Goal: Task Accomplishment & Management: Use online tool/utility

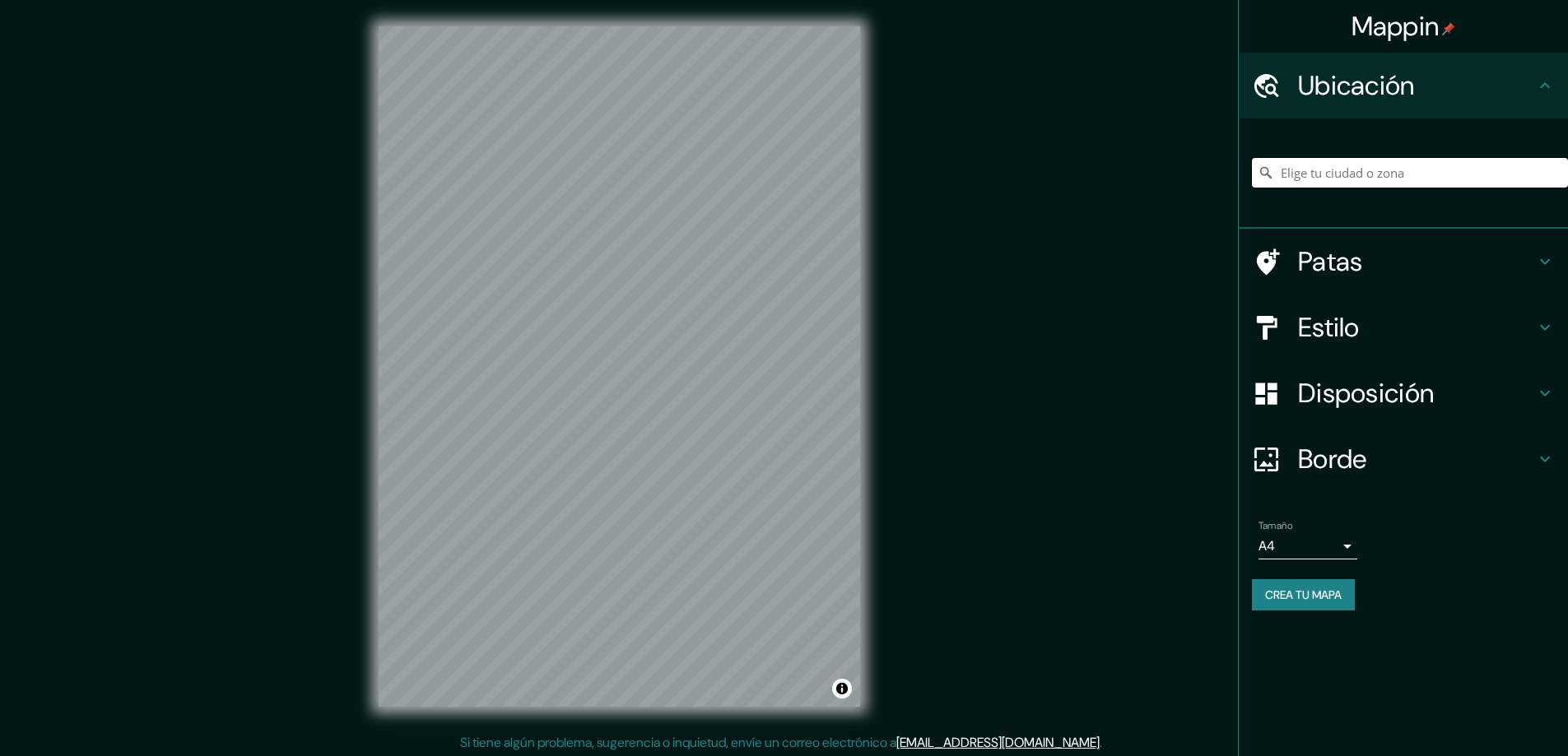
click at [1387, 177] on input "Elige tu ciudad o zona" at bounding box center [1410, 173] width 316 height 29
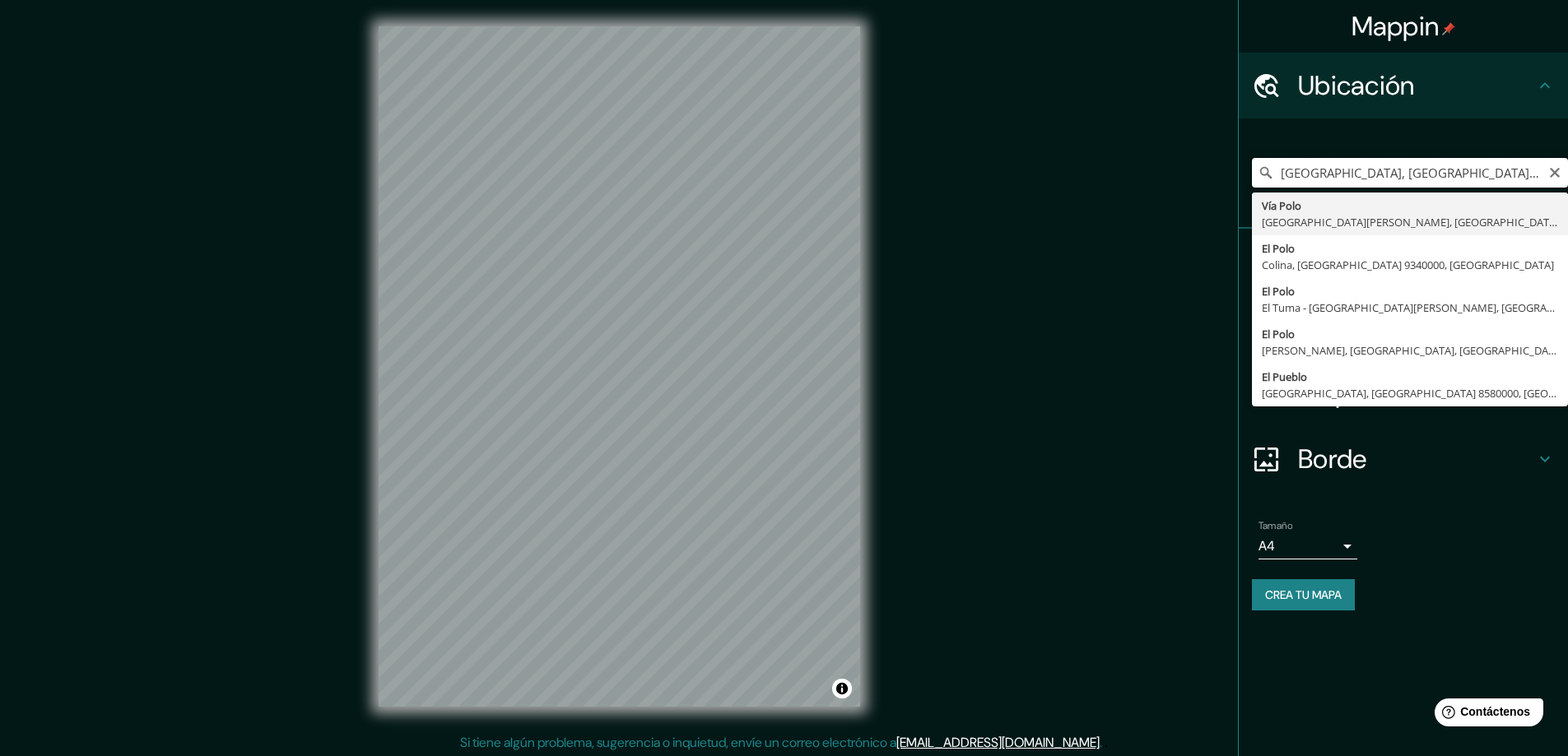
click at [1317, 165] on input "[GEOGRAPHIC_DATA], [GEOGRAPHIC_DATA][PERSON_NAME], [GEOGRAPHIC_DATA][PERSON_NAM…" at bounding box center [1410, 173] width 316 height 29
type input "[GEOGRAPHIC_DATA], [GEOGRAPHIC_DATA][PERSON_NAME], [GEOGRAPHIC_DATA][PERSON_NAM…"
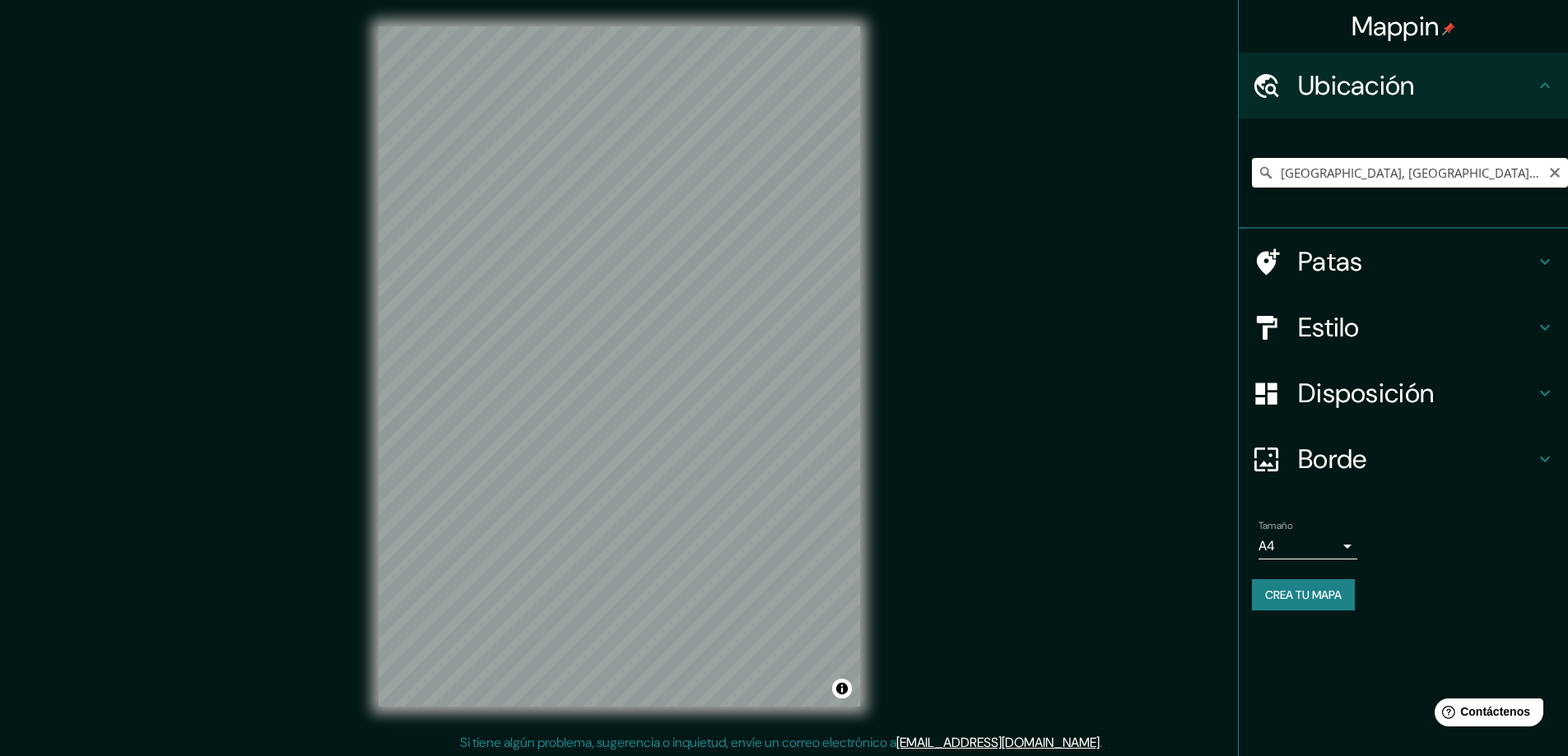
drag, startPoint x: 1551, startPoint y: 176, endPoint x: 1413, endPoint y: 173, distance: 138.0
click at [1552, 176] on icon "Claro" at bounding box center [1554, 173] width 10 height 10
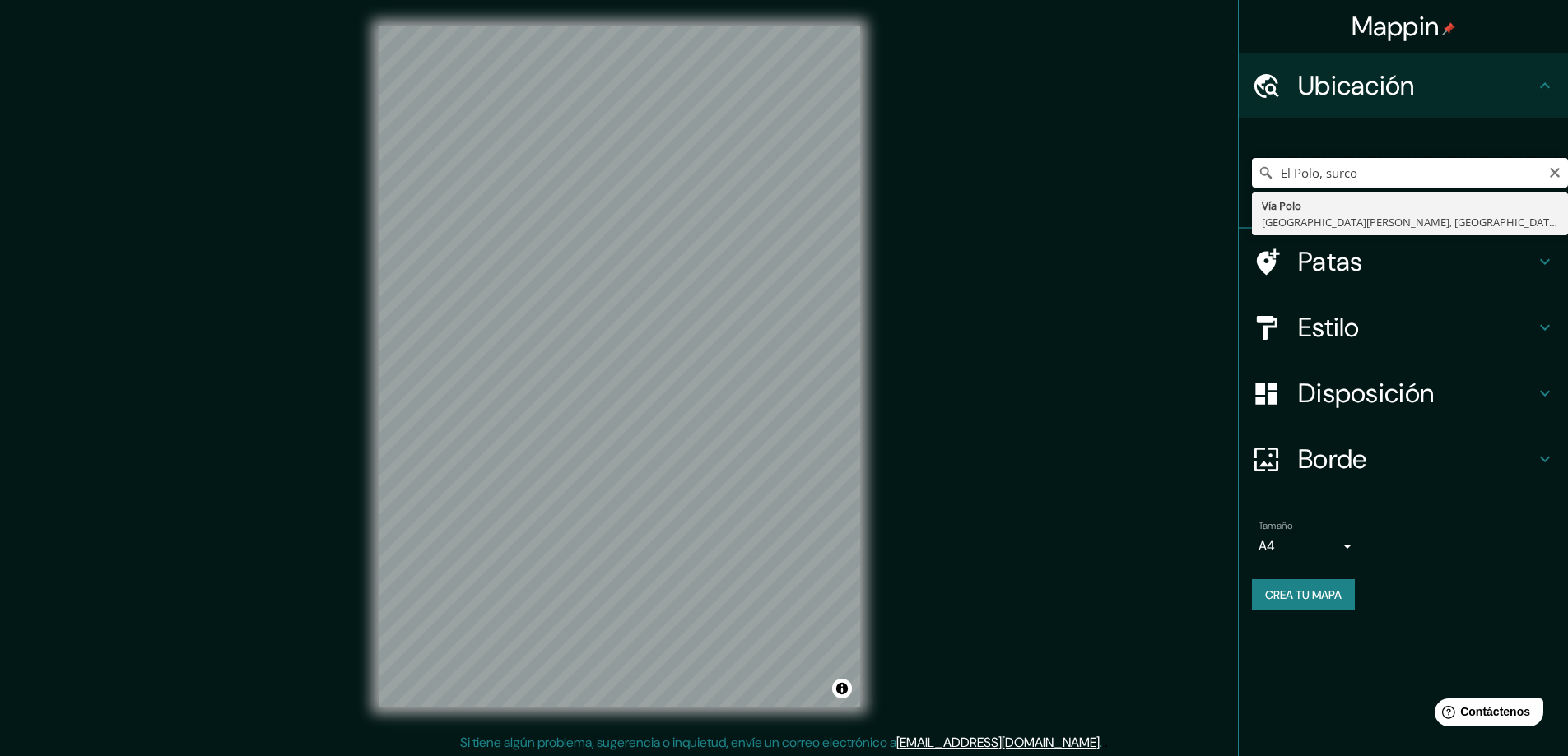
drag, startPoint x: 1327, startPoint y: 172, endPoint x: 1268, endPoint y: 171, distance: 59.0
click at [1268, 171] on div "El Polo, surco Vía Polo 73100 [GEOGRAPHIC_DATA][PERSON_NAME], [GEOGRAPHIC_DATA]" at bounding box center [1410, 173] width 316 height 29
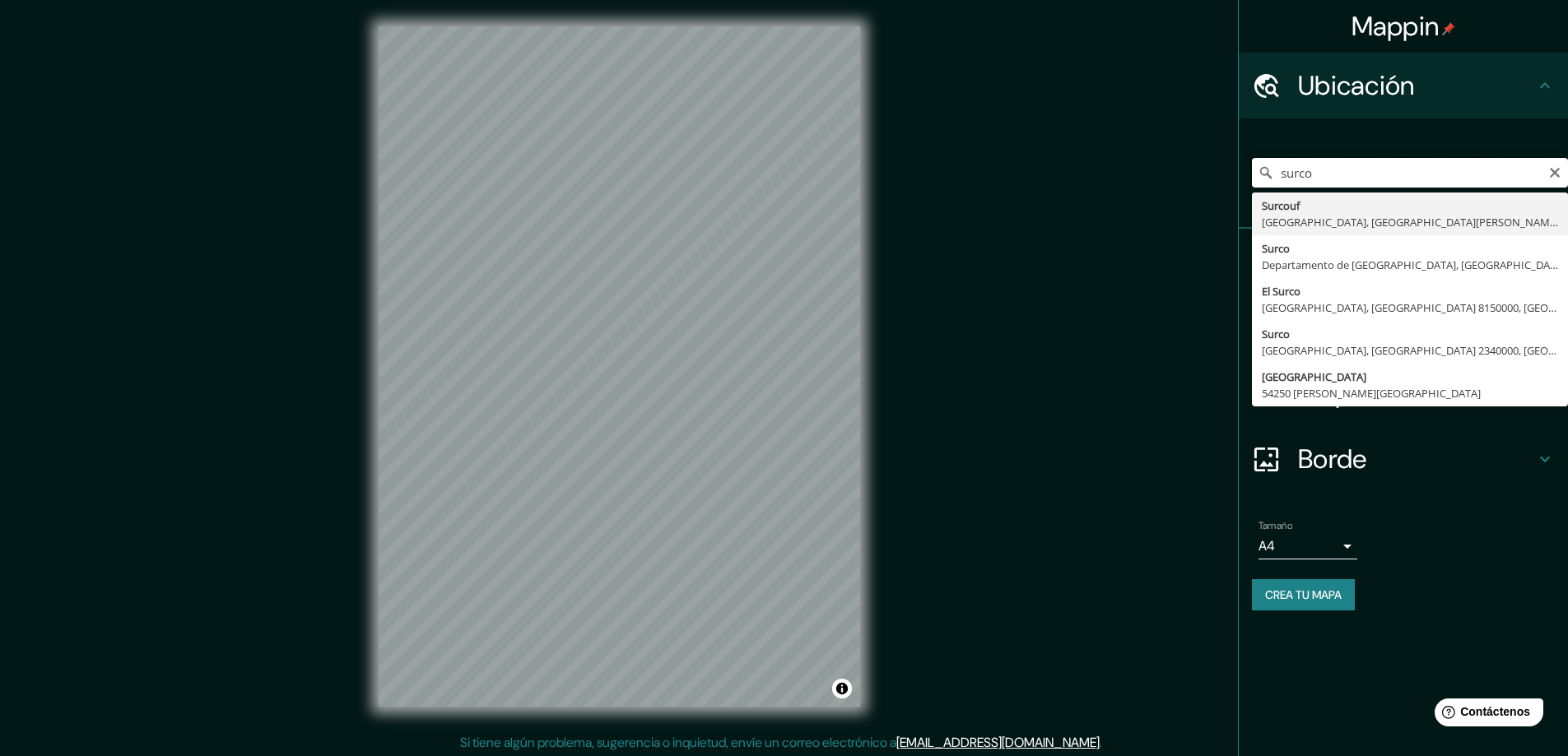
click at [1353, 175] on input "surco" at bounding box center [1410, 173] width 316 height 29
type input "Surco, [GEOGRAPHIC_DATA], [GEOGRAPHIC_DATA]"
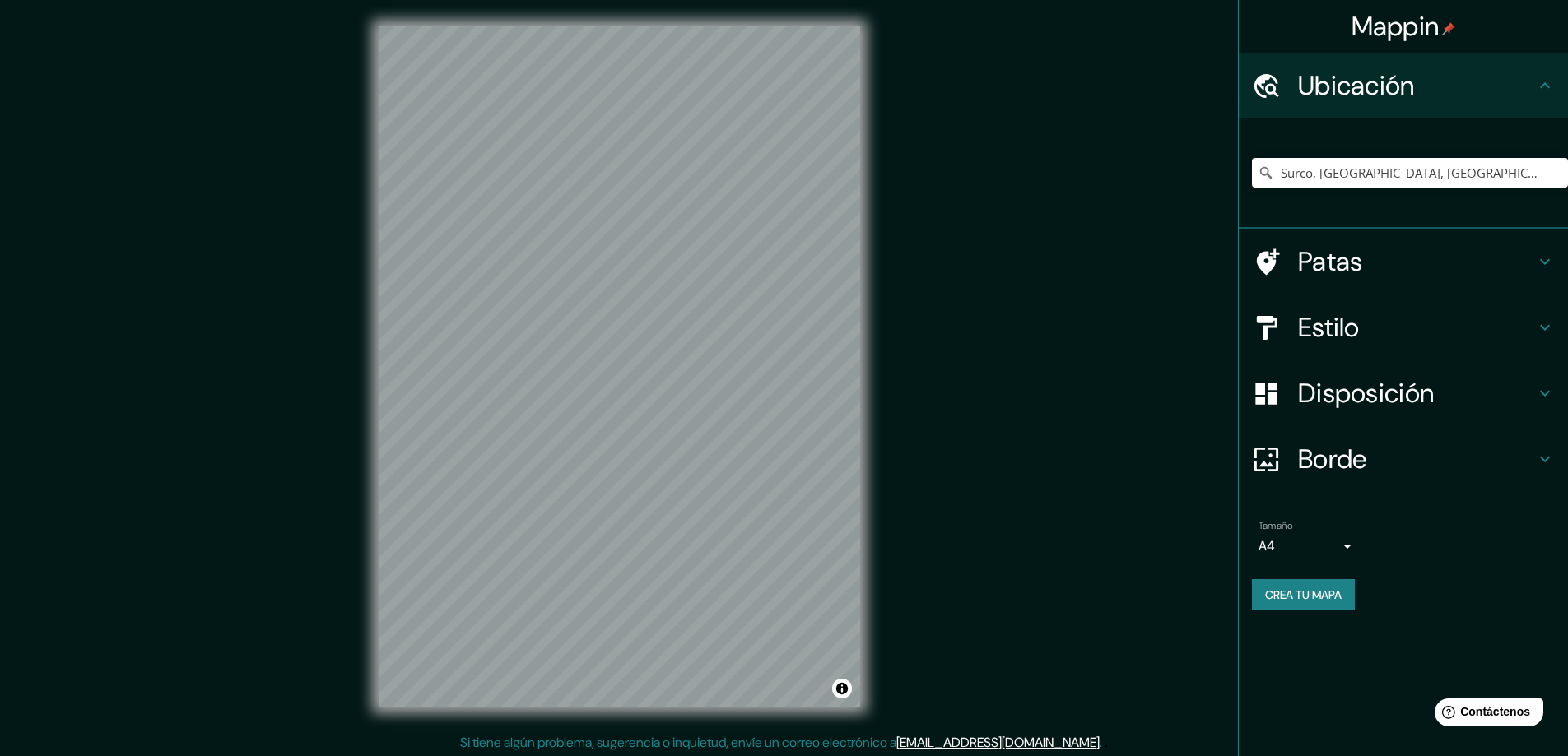
click at [1388, 323] on h4 "Estilo" at bounding box center [1416, 327] width 237 height 33
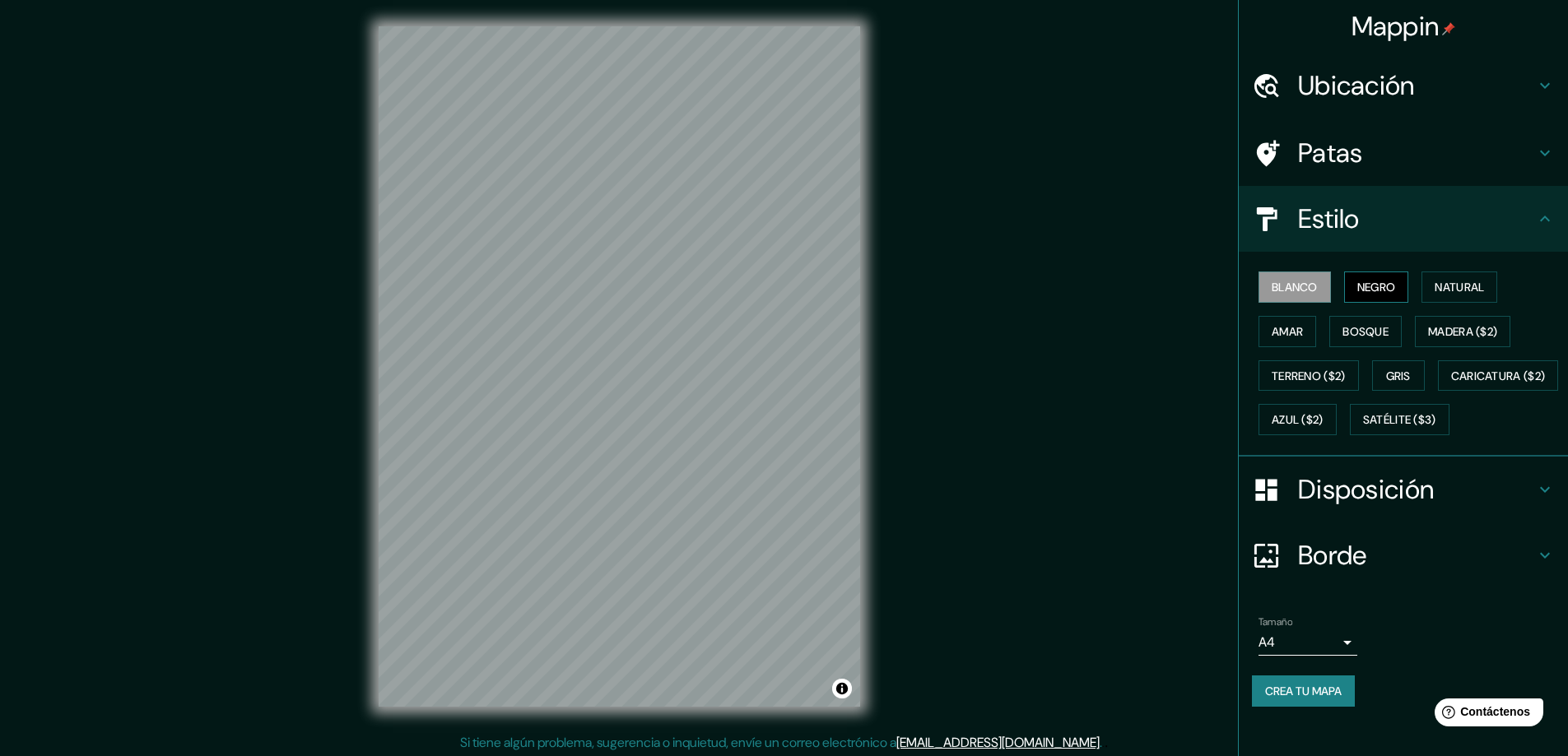
click at [1362, 289] on font "Negro" at bounding box center [1376, 287] width 38 height 15
click at [1435, 286] on font "Natural" at bounding box center [1459, 287] width 49 height 15
click at [1309, 371] on font "Terreno ($2)" at bounding box center [1308, 376] width 74 height 15
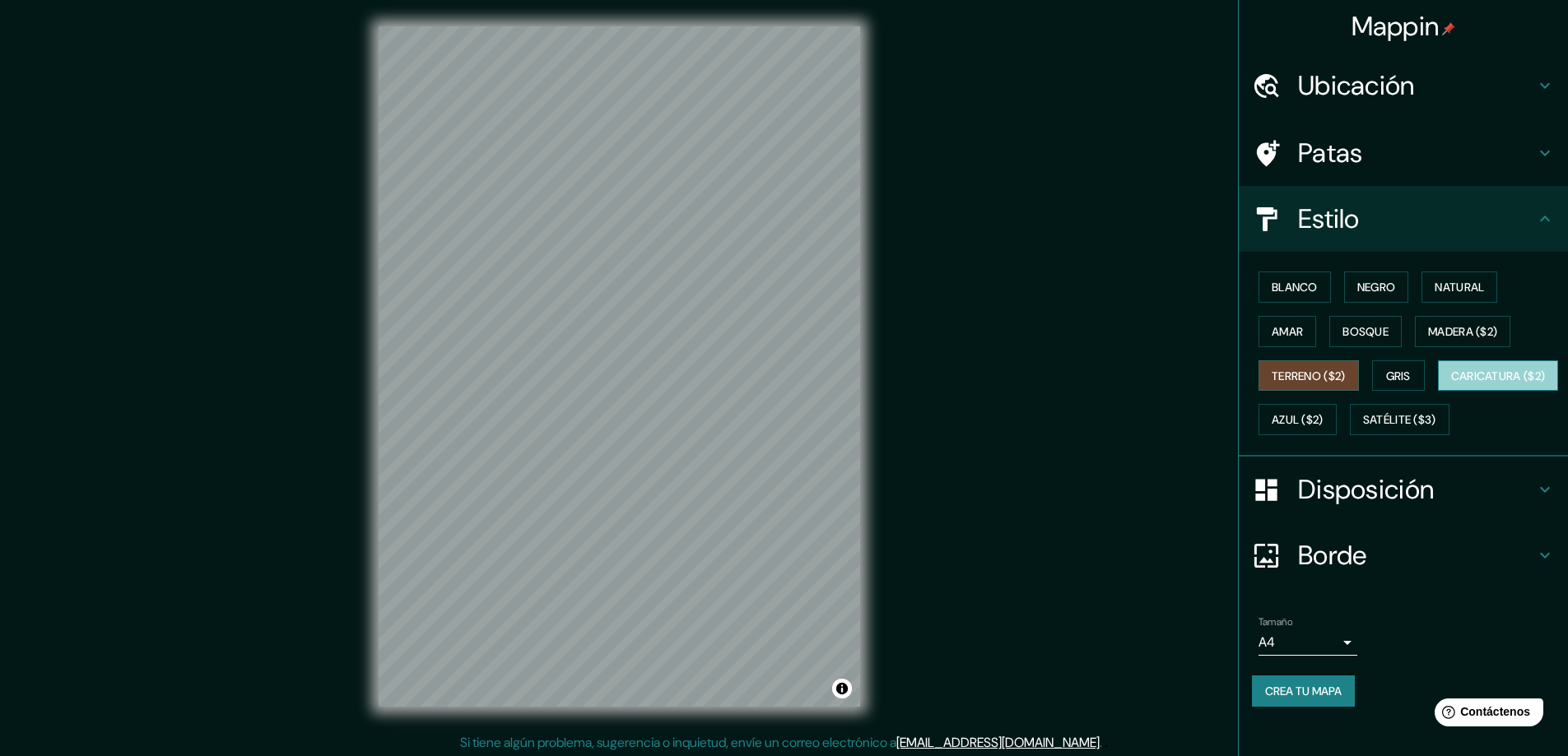
click at [1451, 384] on font "Caricatura ($2)" at bounding box center [1499, 376] width 95 height 15
click at [1324, 416] on font "Azul ($2)" at bounding box center [1297, 421] width 52 height 15
